Goal: Task Accomplishment & Management: Use online tool/utility

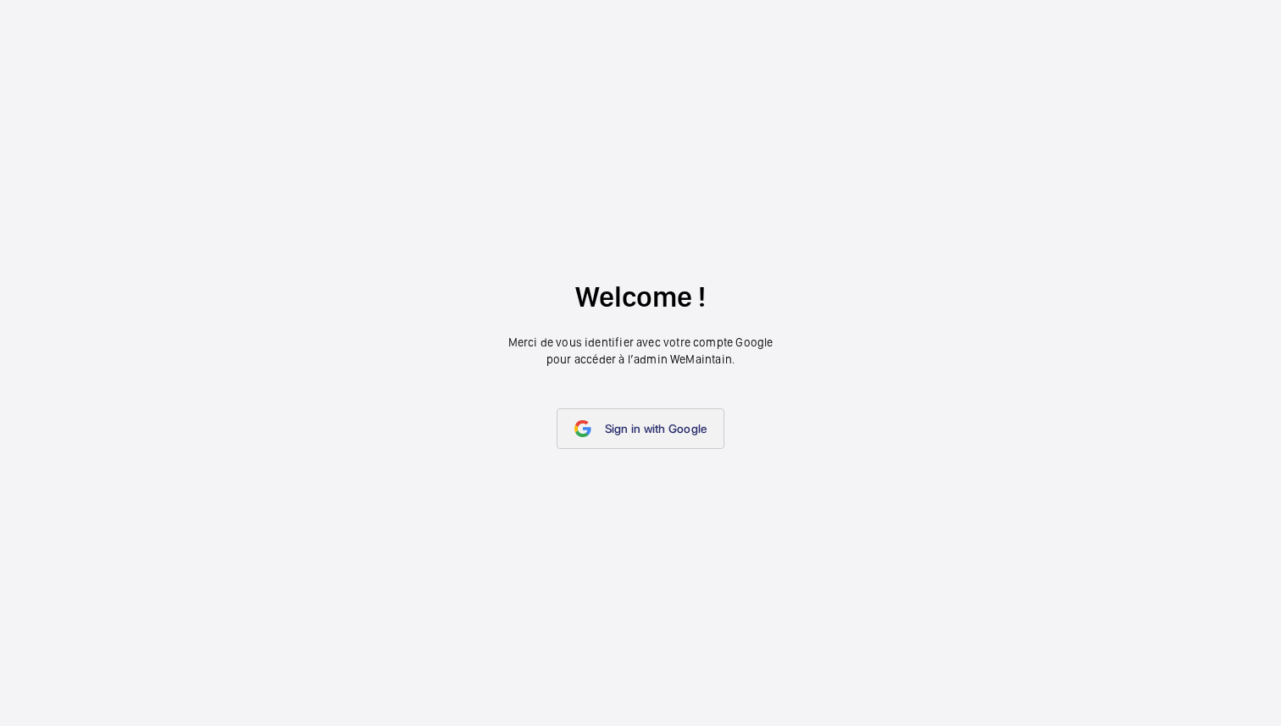
click at [636, 430] on span "Sign in with Google" at bounding box center [656, 429] width 103 height 14
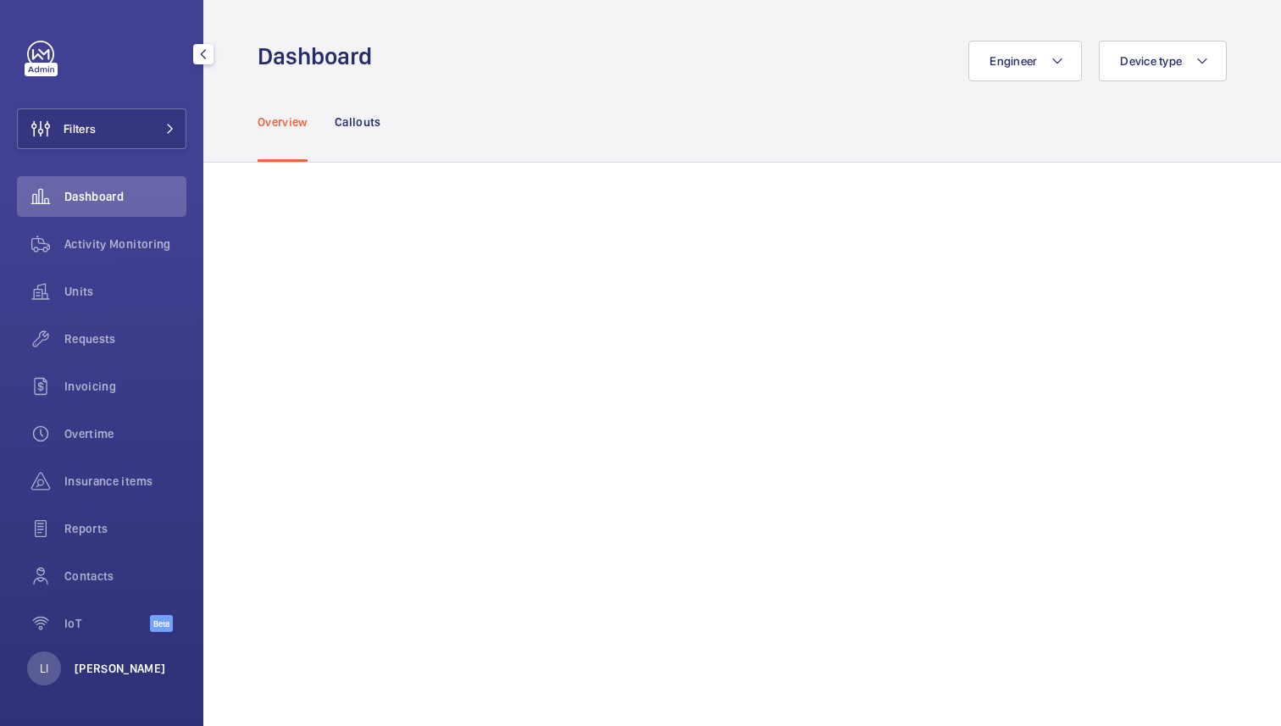
click at [126, 674] on p "[PERSON_NAME]" at bounding box center [120, 668] width 91 height 17
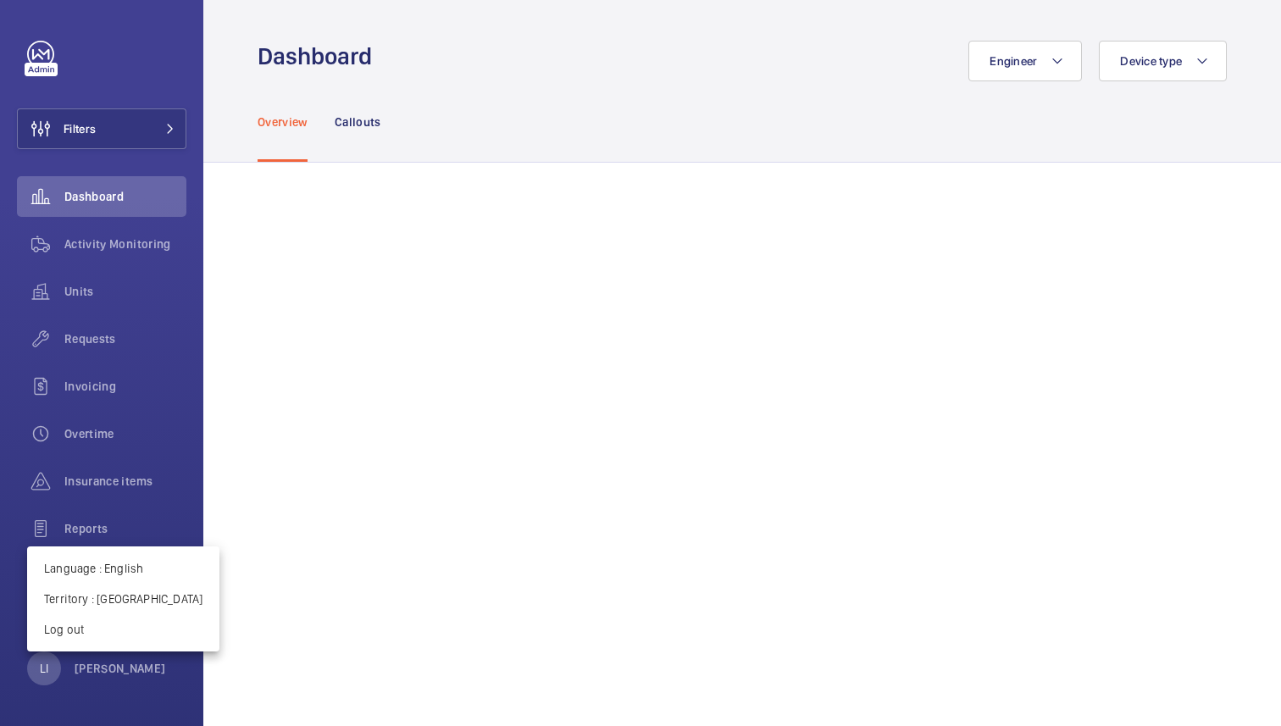
click at [433, 255] on div at bounding box center [640, 363] width 1281 height 726
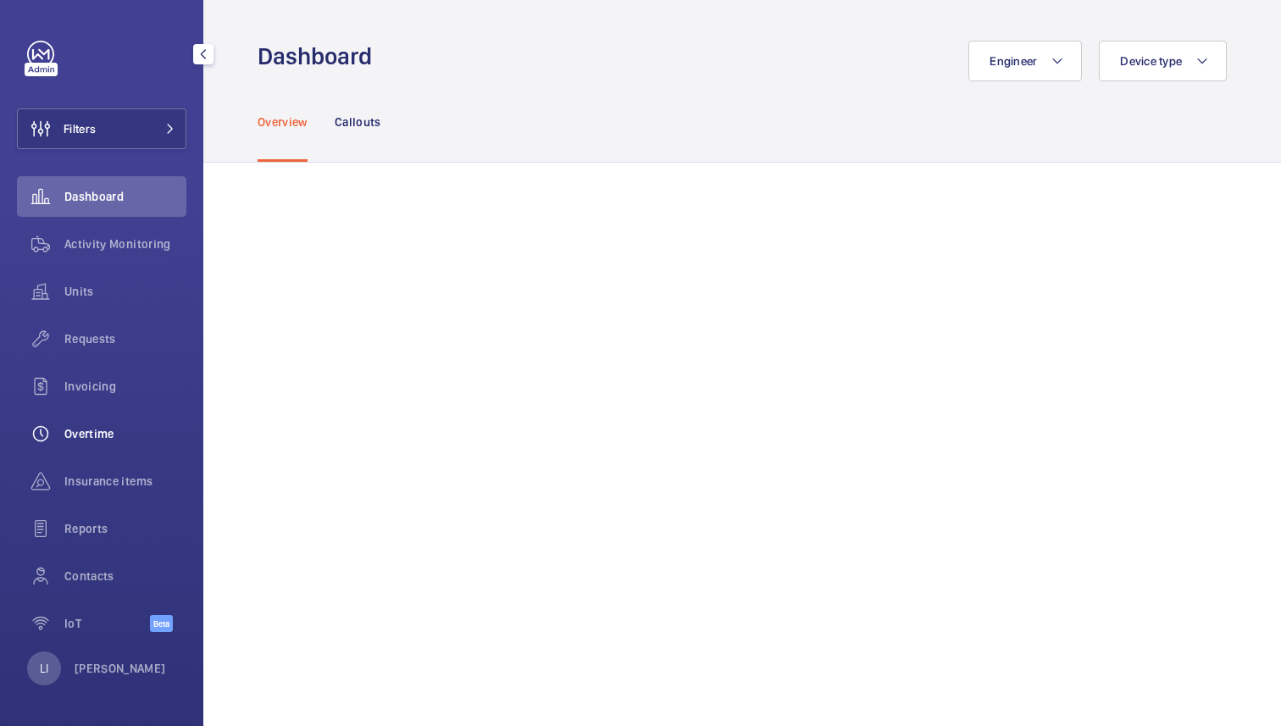
click at [96, 439] on span "Overtime" at bounding box center [125, 433] width 122 height 17
